Goal: Information Seeking & Learning: Learn about a topic

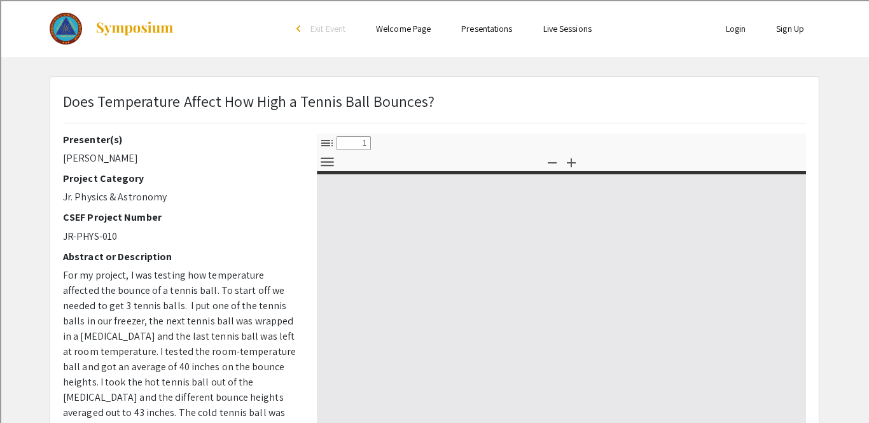
select select "custom"
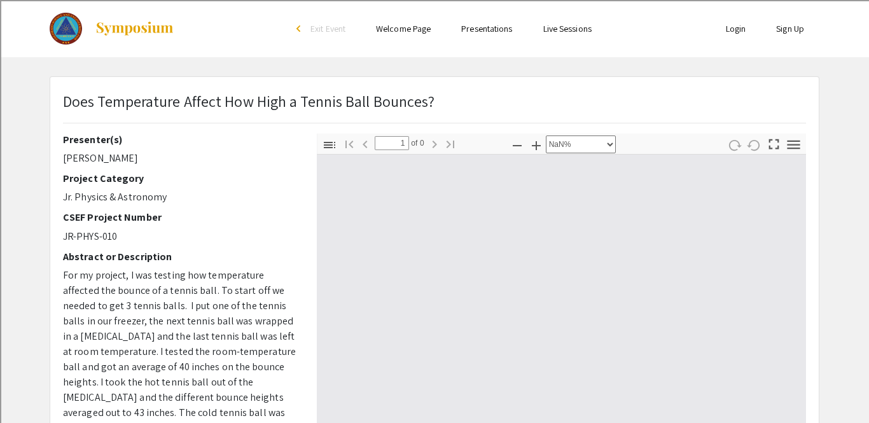
type input "0"
select select "custom"
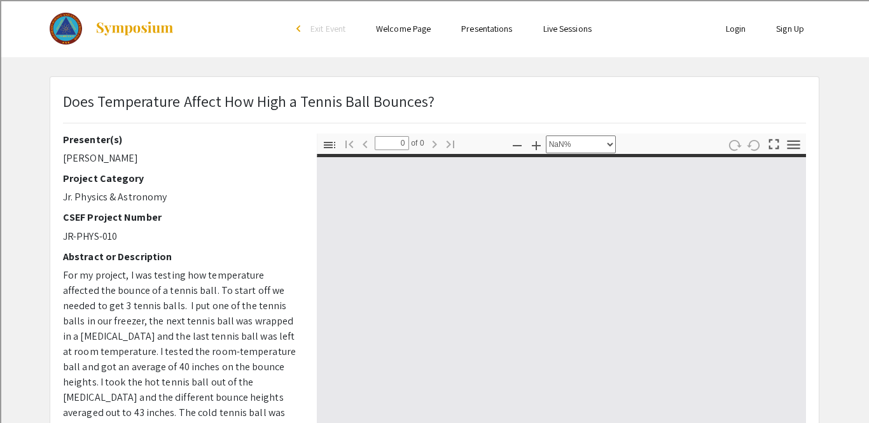
type input "1"
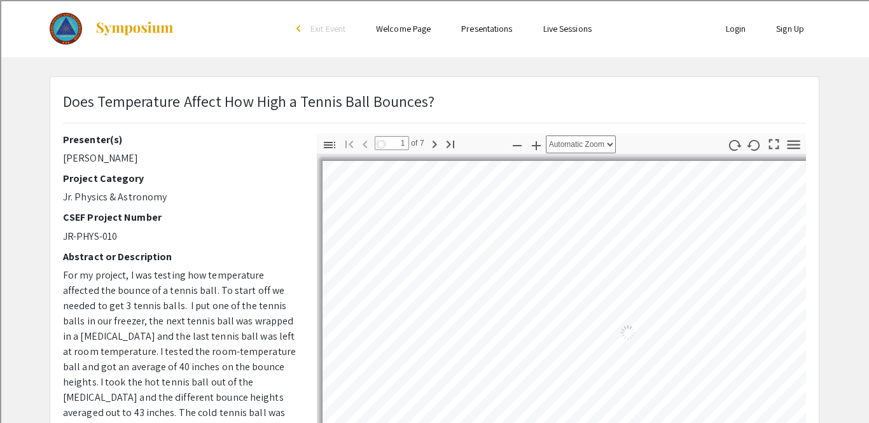
select select "auto"
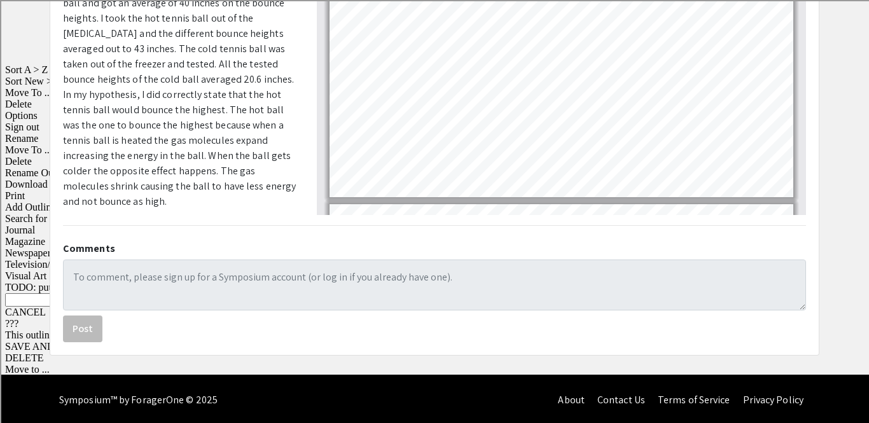
scroll to position [118, 0]
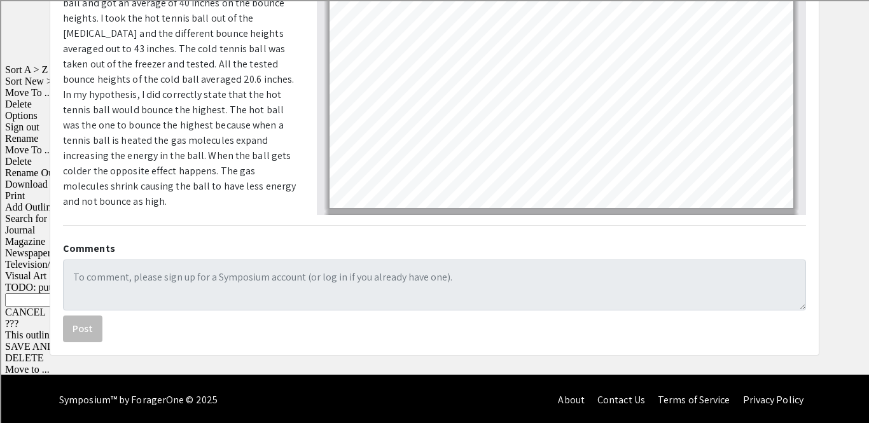
type input "1"
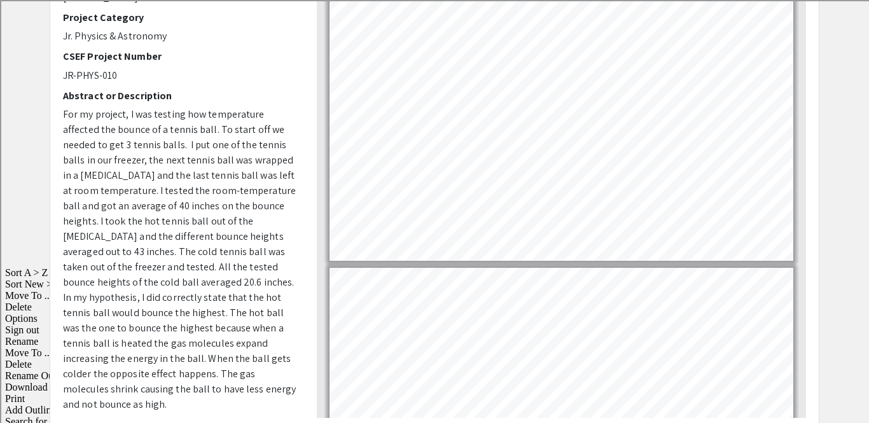
scroll to position [0, 0]
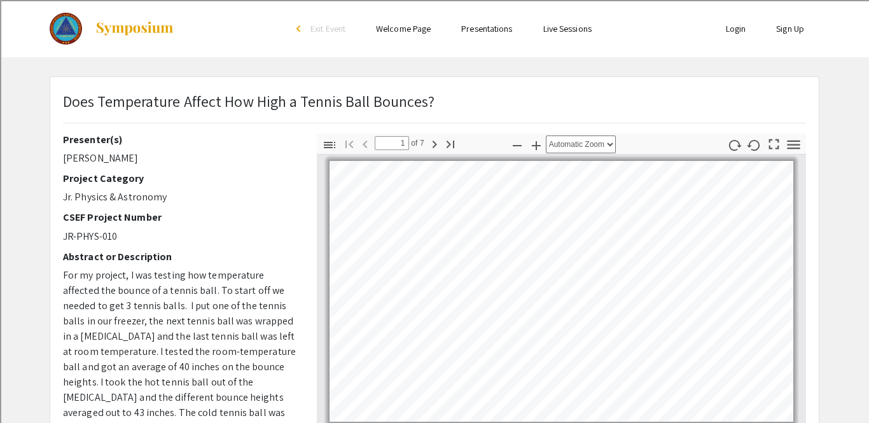
click at [4, 417] on app-presentation "Does Temperature Affect How High a Tennis Ball Bounces? Presenter(s) Lucas Mill…" at bounding box center [434, 397] width 869 height 643
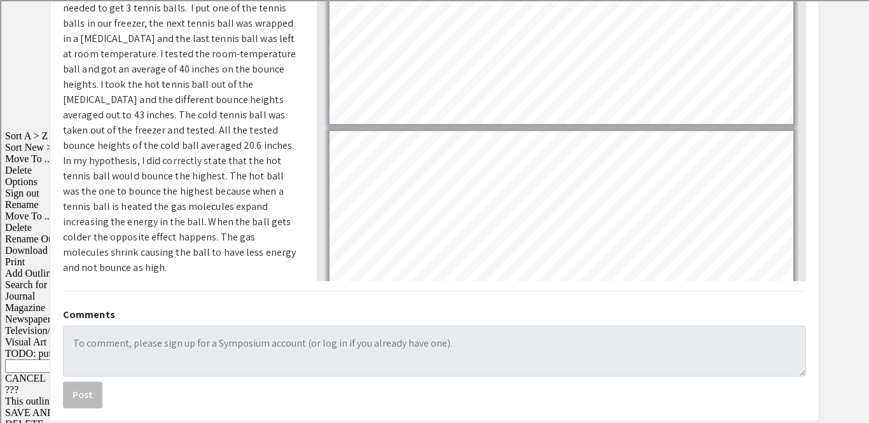
scroll to position [366, 0]
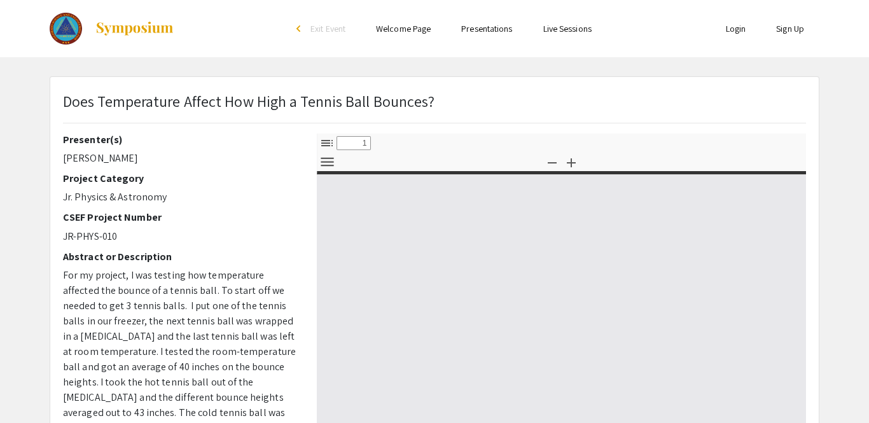
select select "custom"
type input "0"
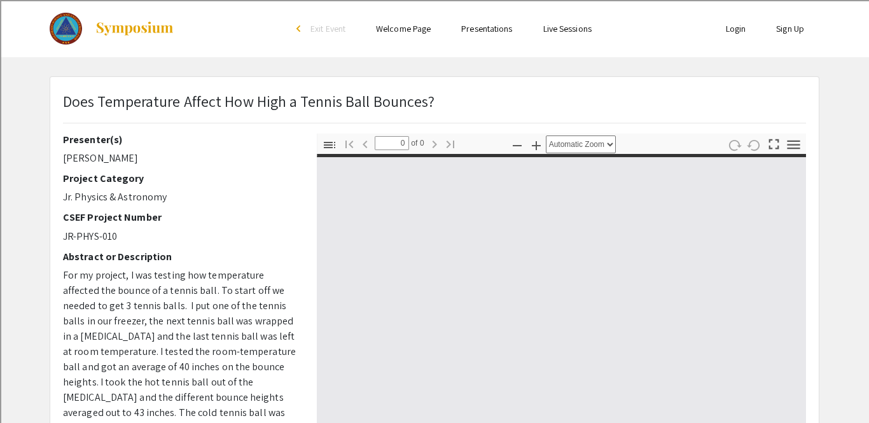
select select "custom"
type input "1"
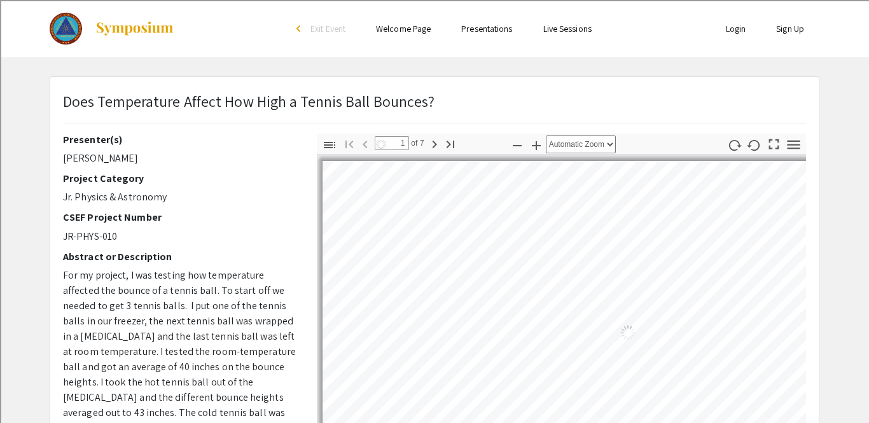
select select "auto"
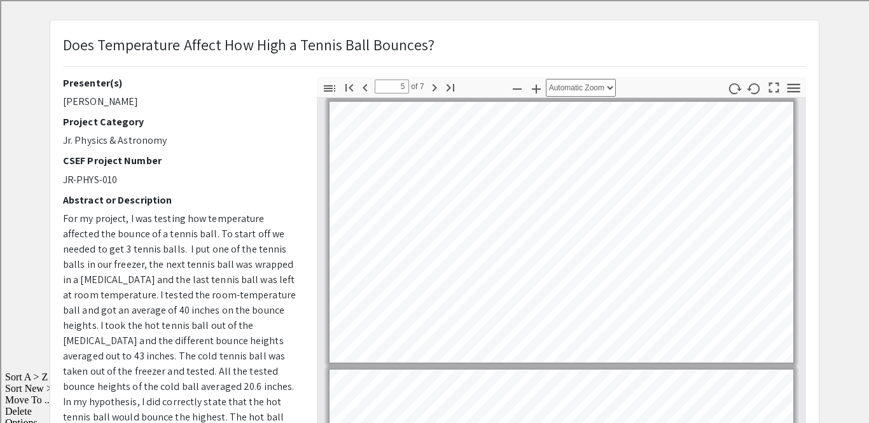
scroll to position [1072, 0]
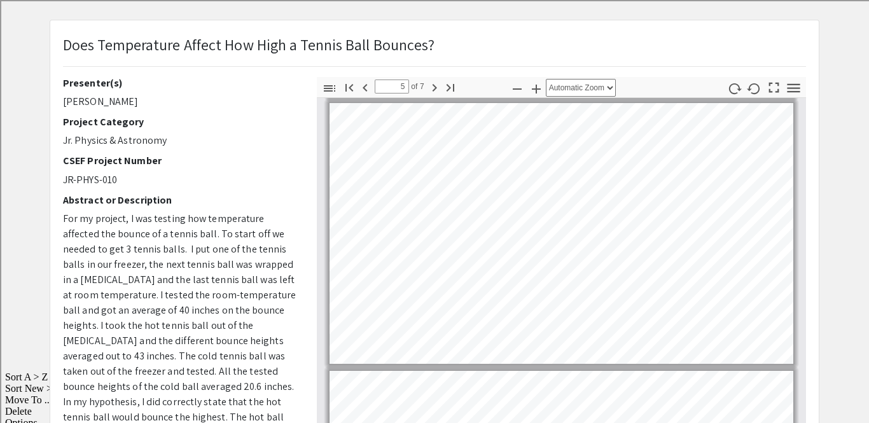
type input "6"
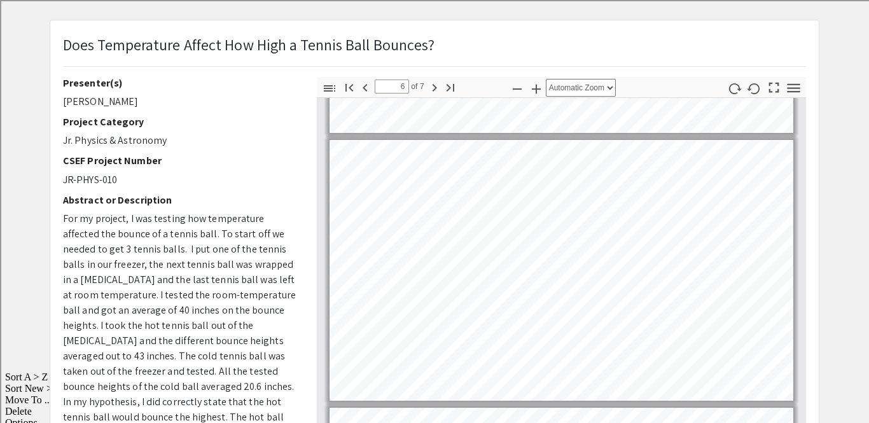
scroll to position [1324, 0]
